Goal: Navigation & Orientation: Understand site structure

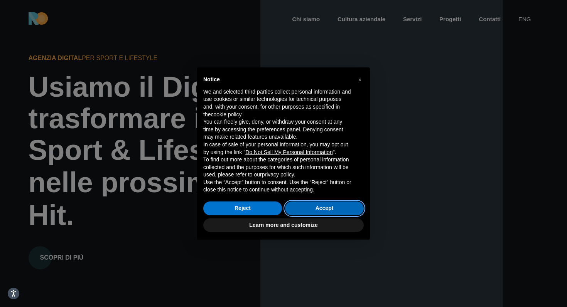
click at [335, 206] on button "Accept" at bounding box center [324, 209] width 79 height 14
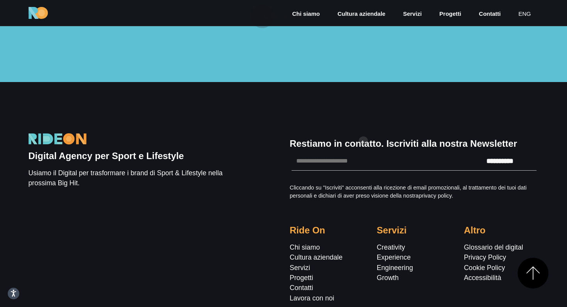
scroll to position [2282, 0]
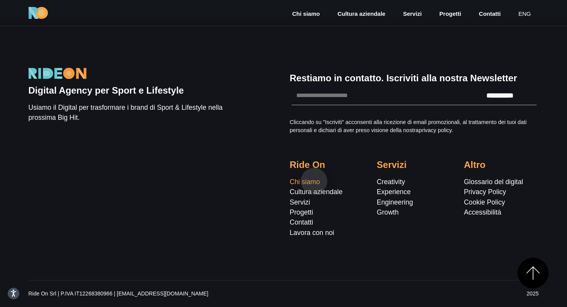
click at [314, 181] on link "Chi siamo" at bounding box center [305, 182] width 30 height 8
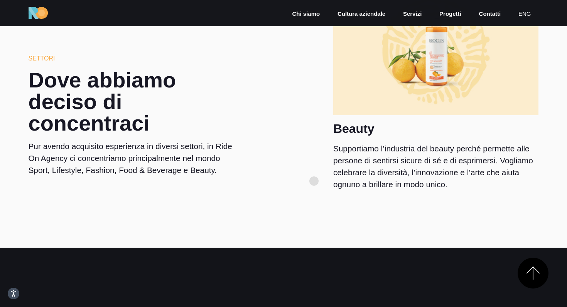
scroll to position [1595, 0]
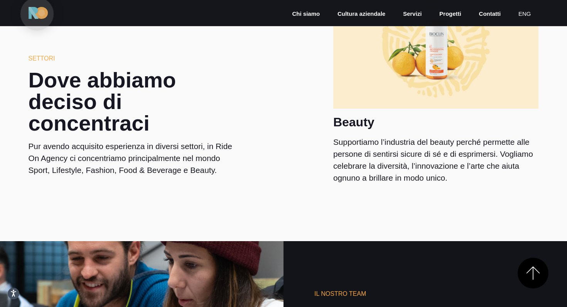
click at [37, 15] on img at bounding box center [38, 13] width 19 height 12
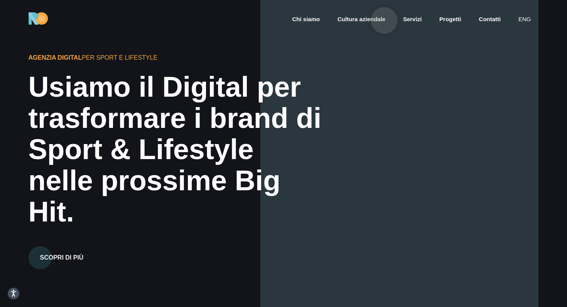
click at [384, 20] on link "Cultura aziendale" at bounding box center [361, 19] width 49 height 9
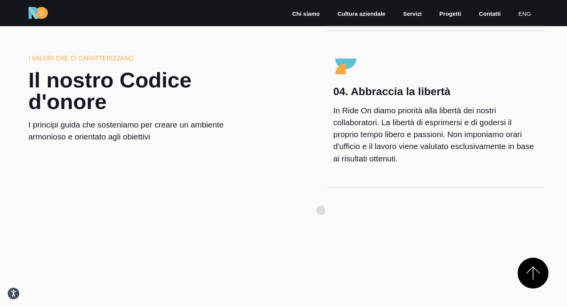
scroll to position [2347, 0]
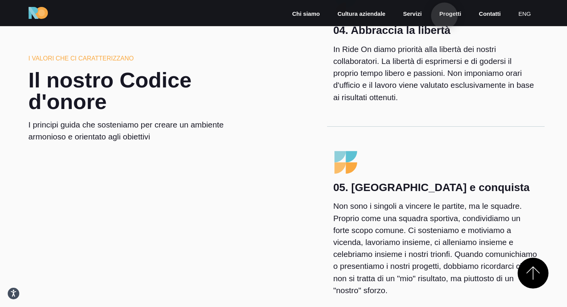
click at [444, 16] on link "Progetti" at bounding box center [450, 14] width 24 height 9
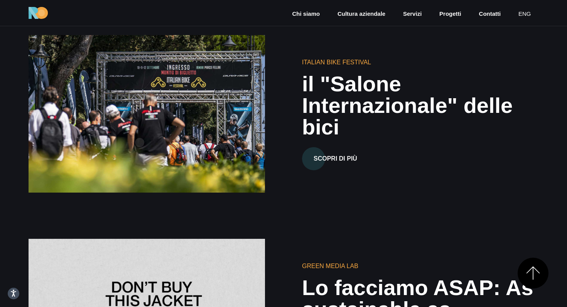
scroll to position [1943, 0]
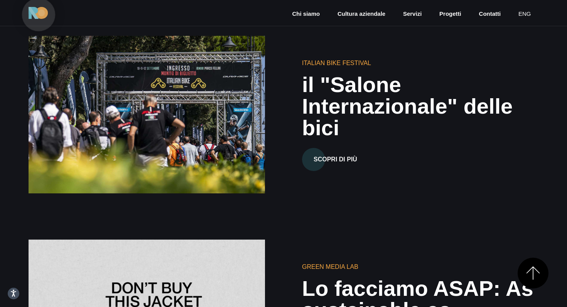
click at [39, 15] on img at bounding box center [38, 13] width 19 height 12
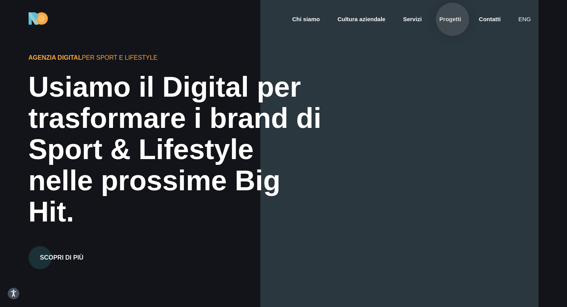
click at [452, 19] on link "Progetti" at bounding box center [450, 19] width 24 height 9
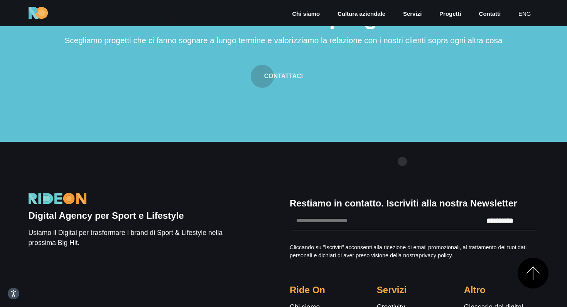
scroll to position [3283, 0]
